Goal: Check status: Check status

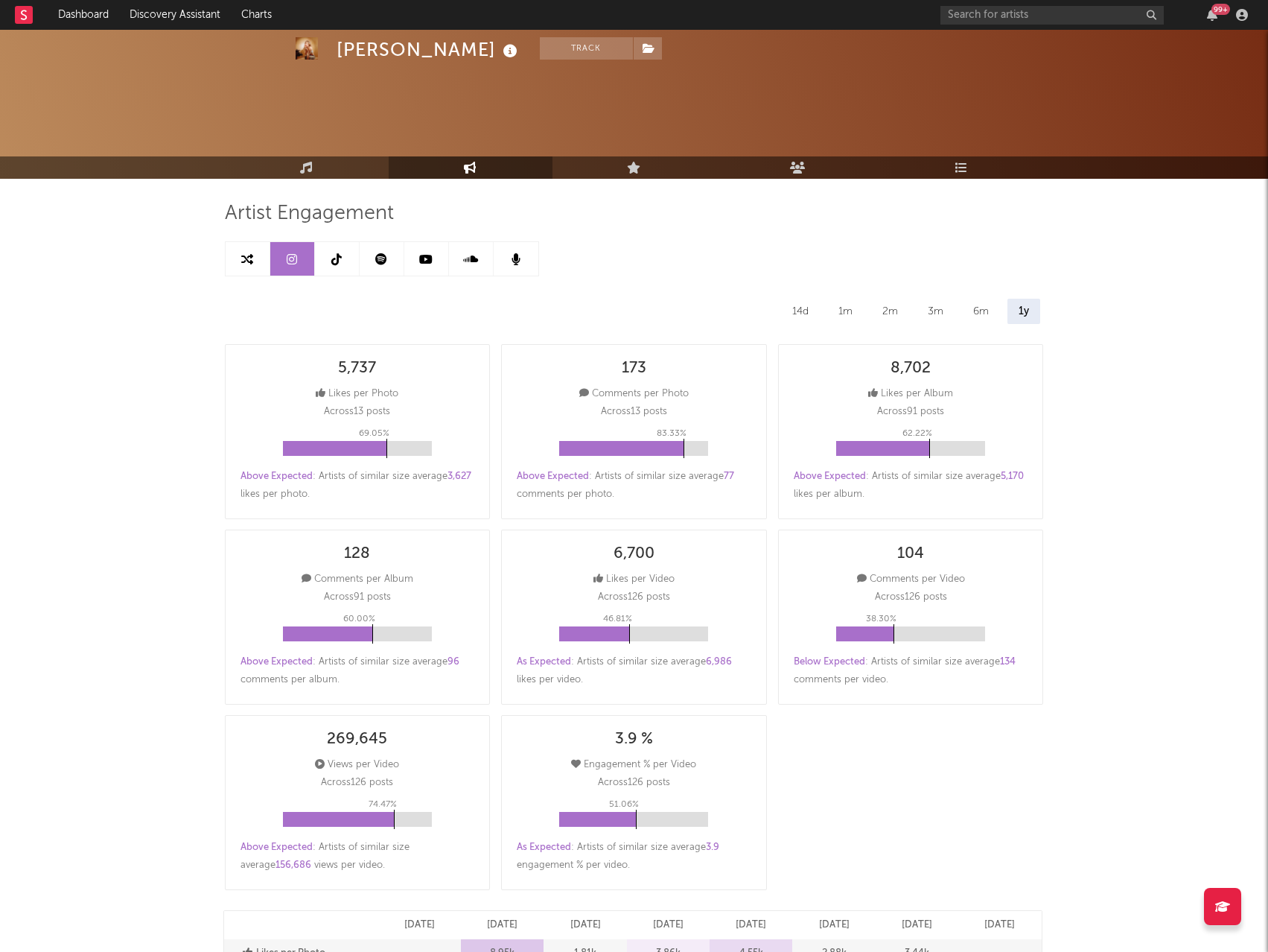
select select "3m"
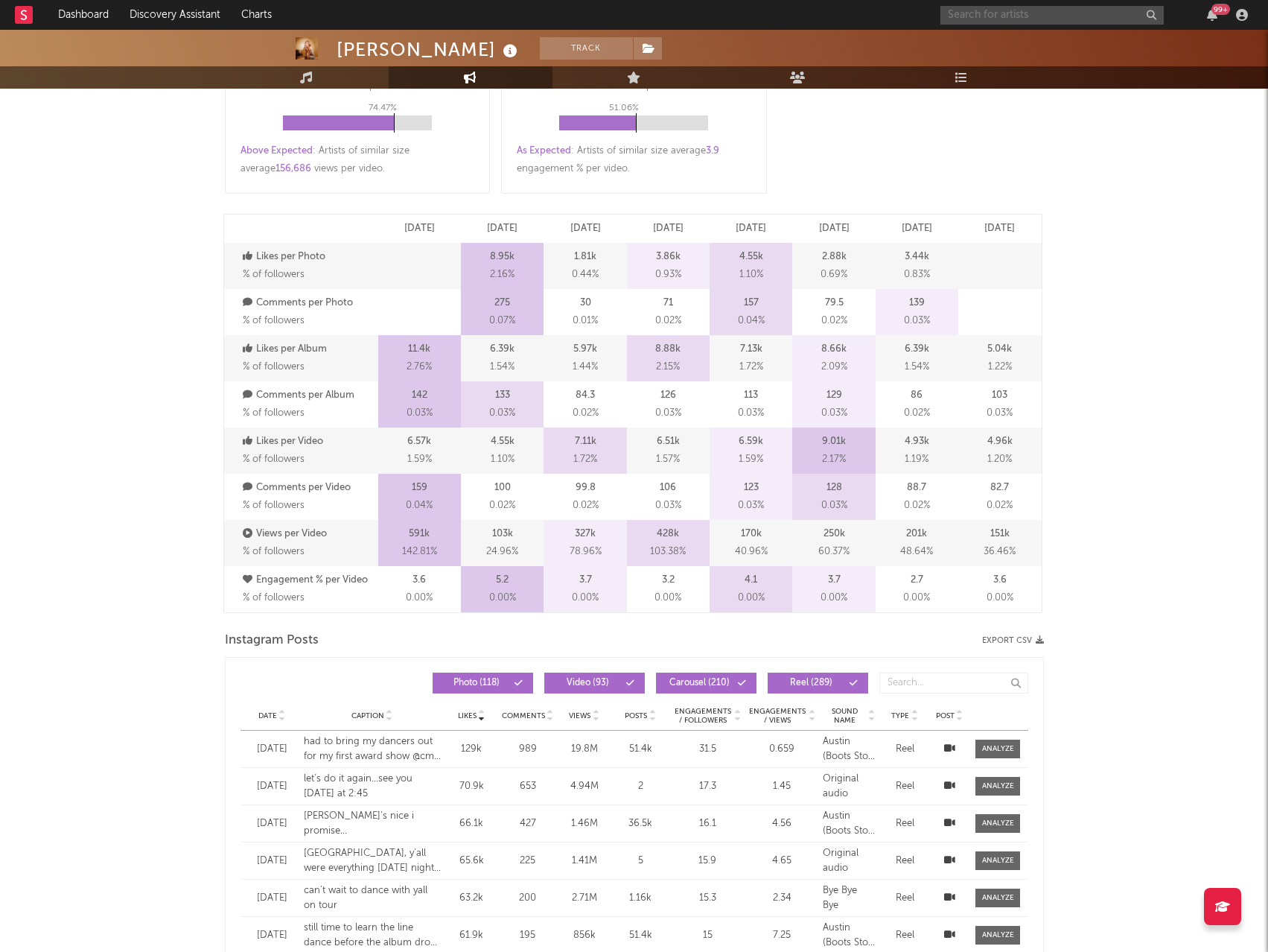
click at [1044, 14] on input "text" at bounding box center [1052, 15] width 223 height 18
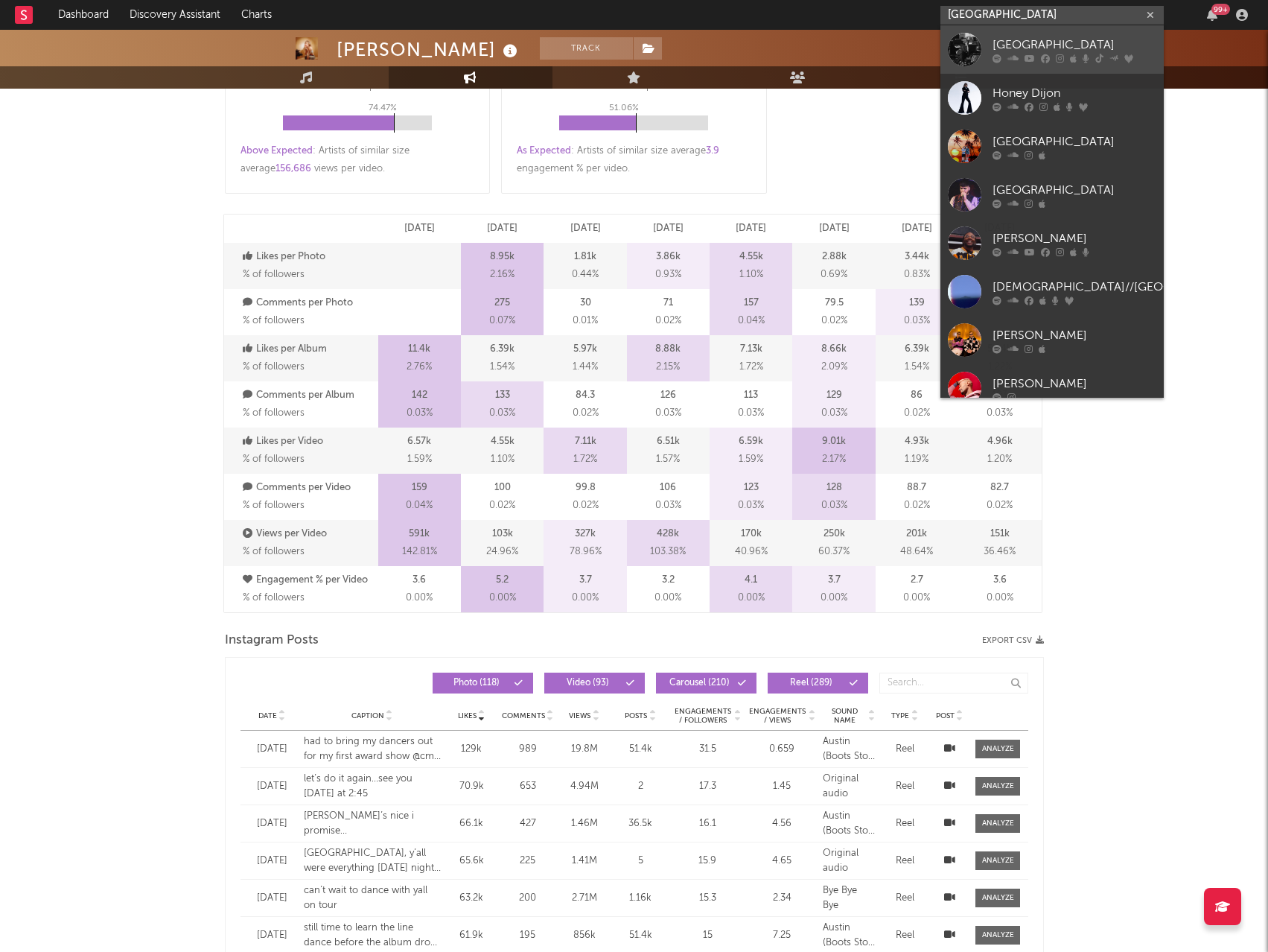
type input "[GEOGRAPHIC_DATA]"
click at [1039, 53] on div at bounding box center [1074, 58] width 164 height 9
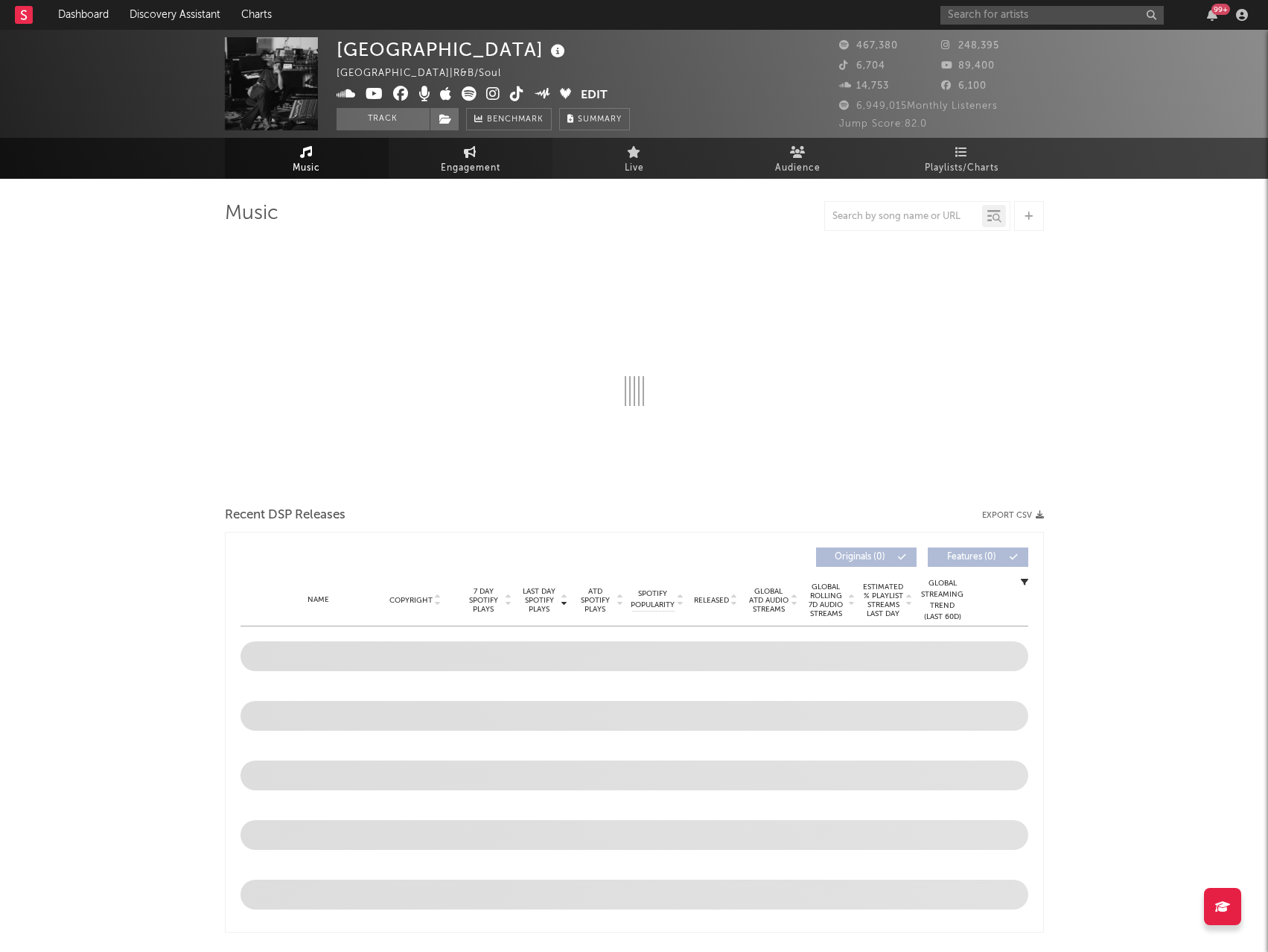
click at [435, 167] on link "Engagement" at bounding box center [470, 158] width 164 height 41
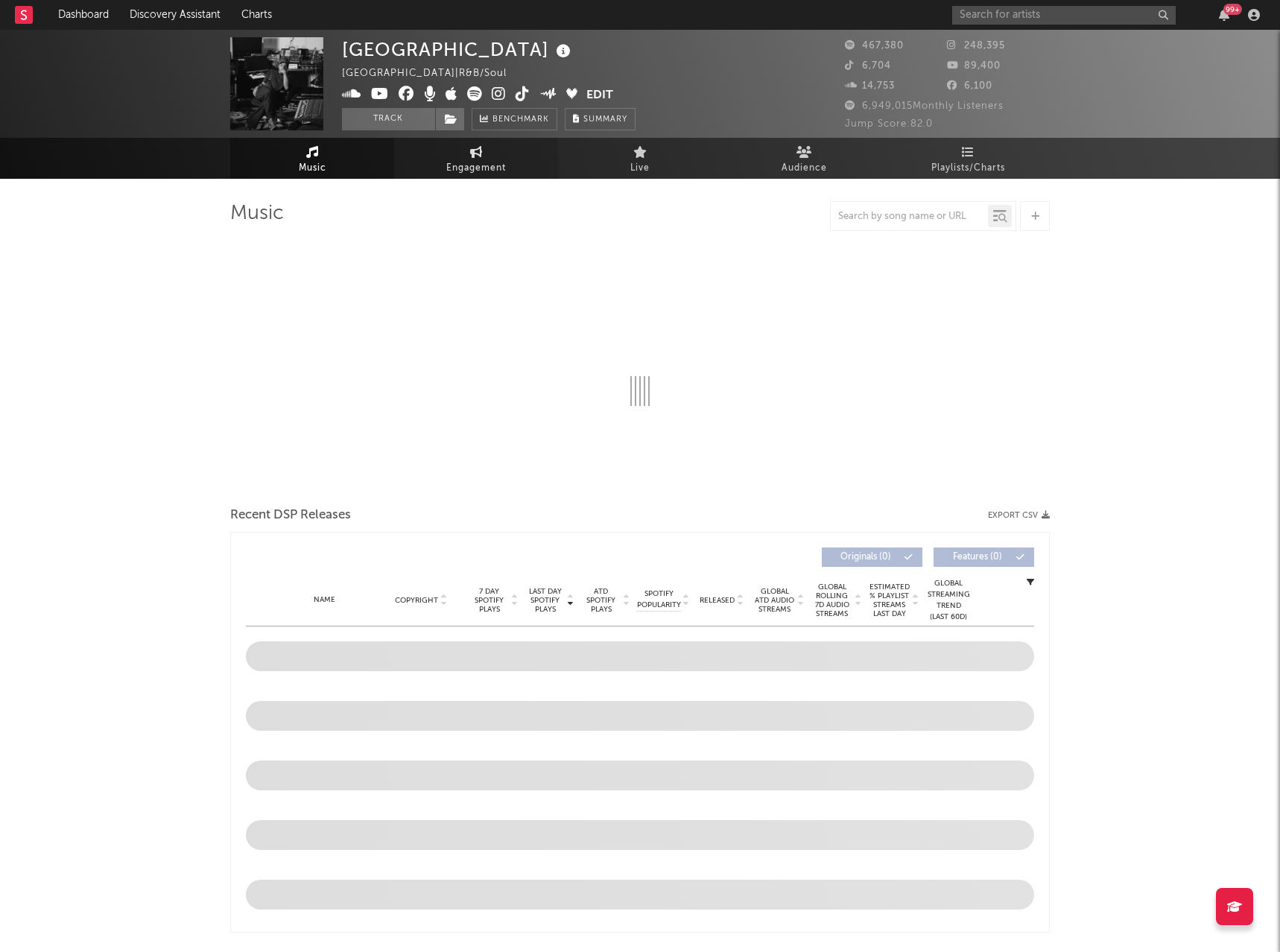
select select "1w"
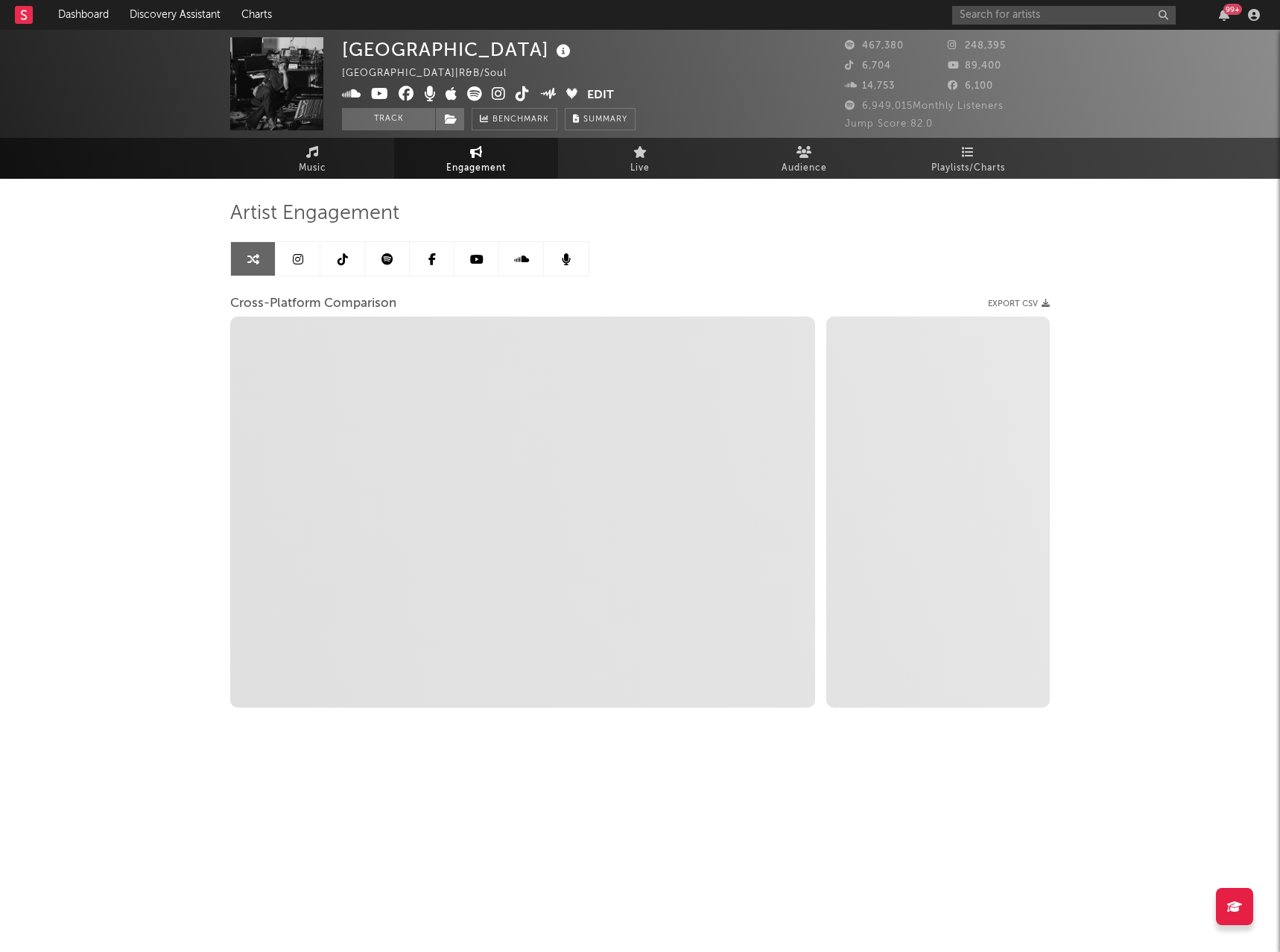
click at [285, 264] on link at bounding box center [298, 259] width 45 height 34
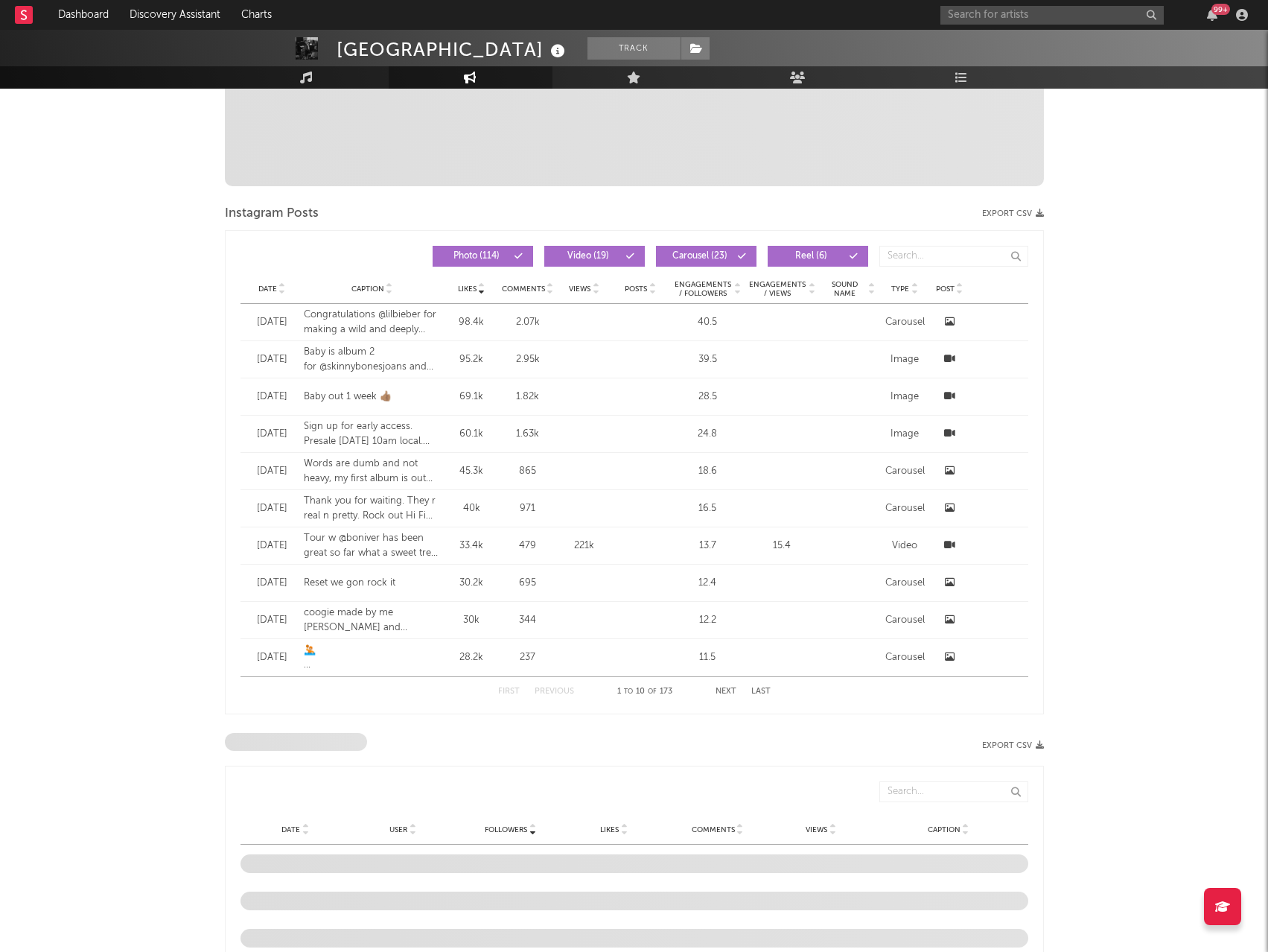
select select "6m"
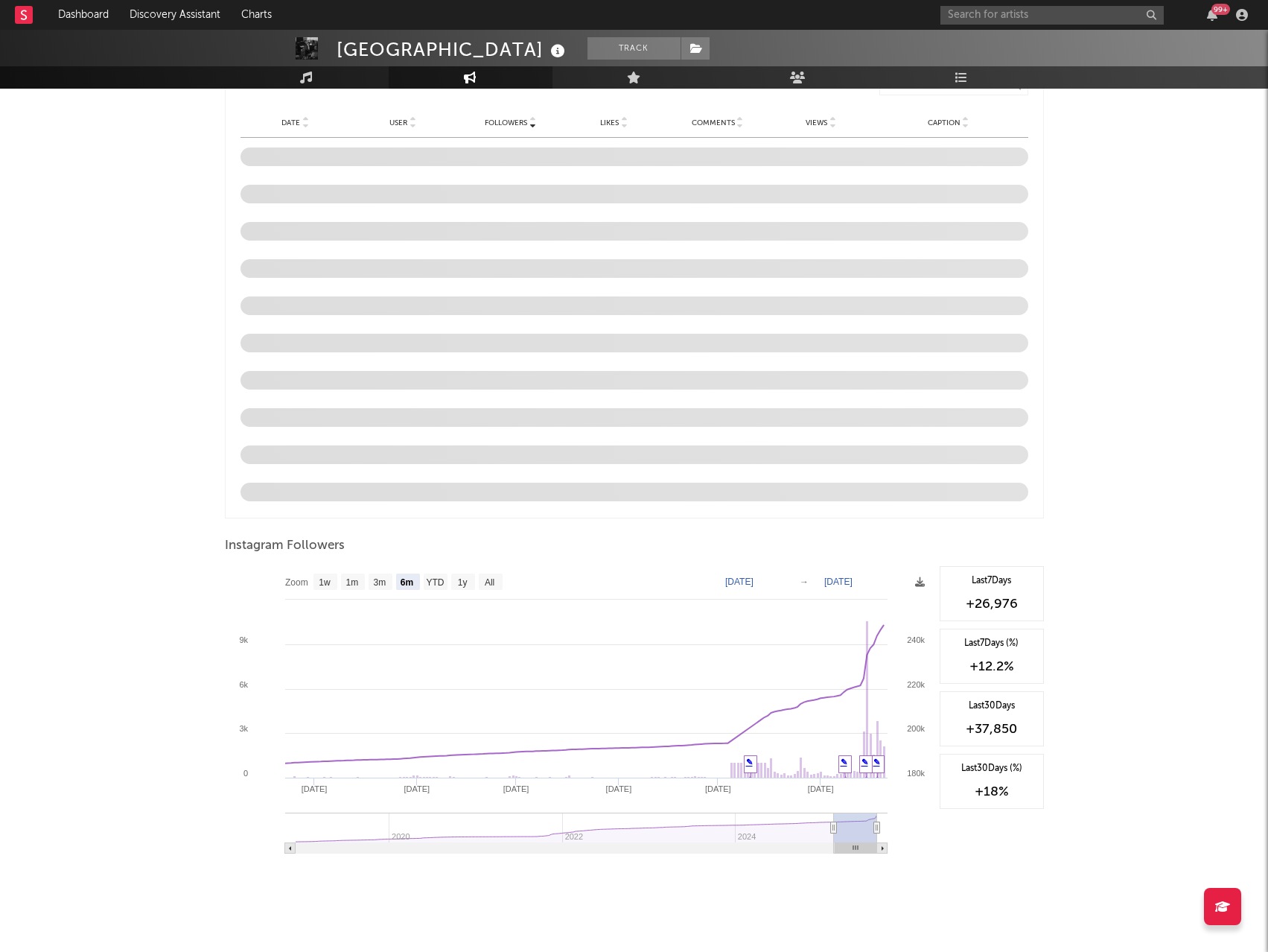
scroll to position [1244, 0]
